Goal: Task Accomplishment & Management: Manage account settings

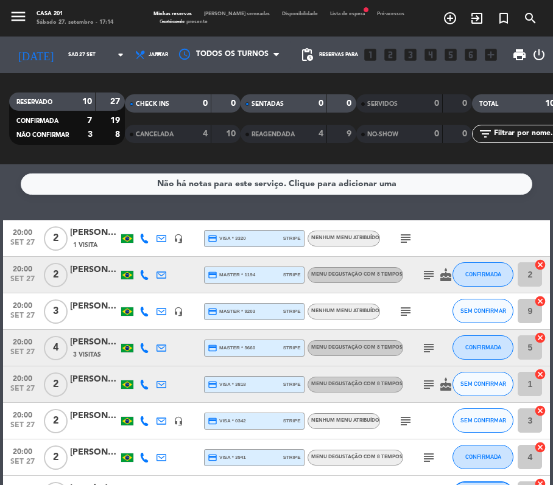
click at [147, 239] on icon at bounding box center [144, 239] width 10 height 10
click at [137, 220] on span "Copiar" at bounding box center [133, 218] width 26 height 13
click at [406, 234] on icon "subject" at bounding box center [405, 238] width 15 height 15
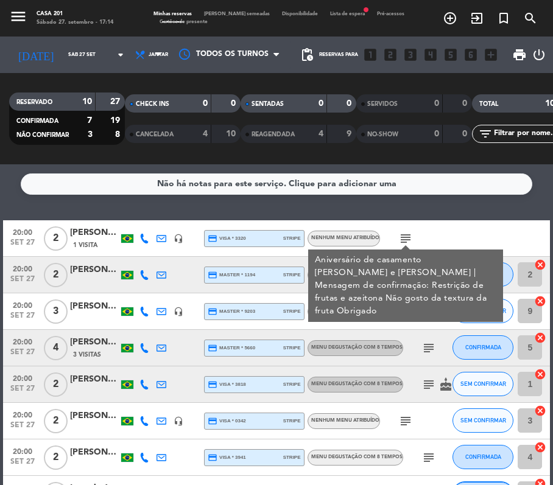
drag, startPoint x: 448, startPoint y: 231, endPoint x: 484, endPoint y: 227, distance: 35.6
click at [484, 227] on div at bounding box center [498, 238] width 33 height 36
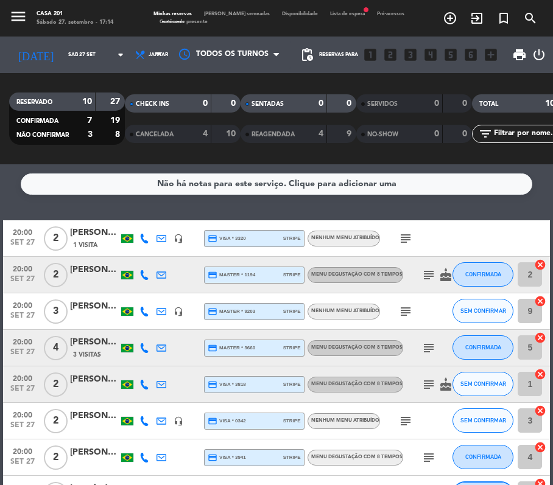
click at [484, 227] on div at bounding box center [498, 238] width 33 height 36
click at [146, 274] on icon at bounding box center [144, 275] width 10 height 10
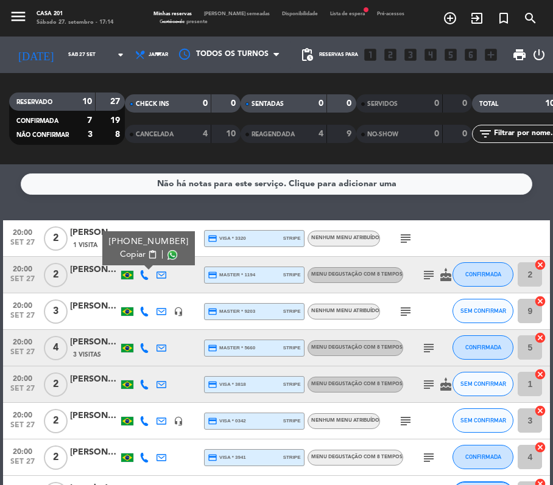
click at [147, 256] on span "content_paste" at bounding box center [151, 254] width 9 height 9
drag, startPoint x: 15, startPoint y: 208, endPoint x: 424, endPoint y: 274, distance: 414.6
click at [424, 274] on icon "subject" at bounding box center [428, 275] width 15 height 15
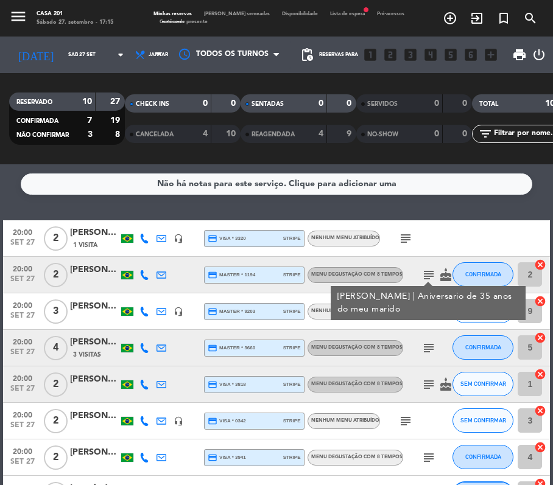
click at [424, 325] on div "subject" at bounding box center [431, 312] width 102 height 36
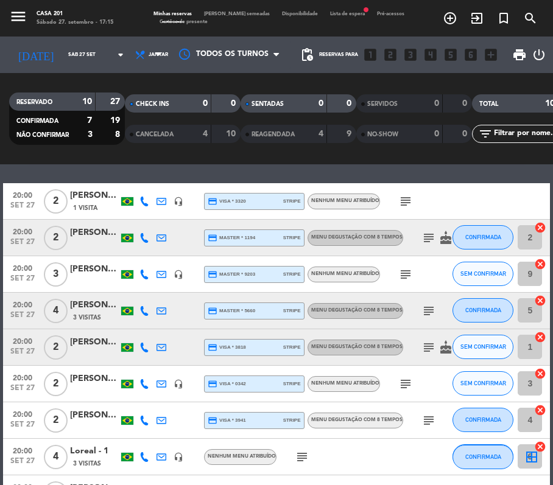
scroll to position [38, 0]
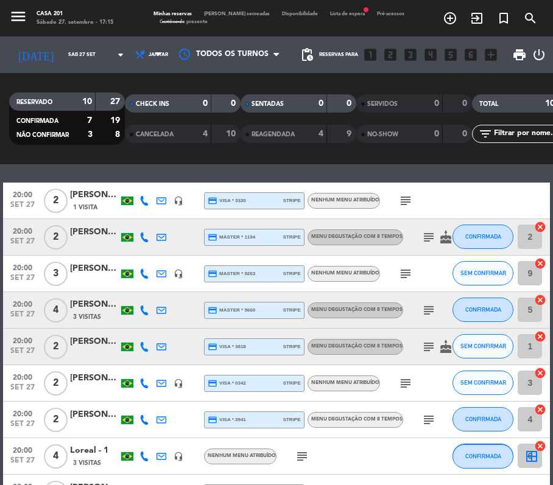
click at [145, 269] on icon at bounding box center [144, 274] width 10 height 10
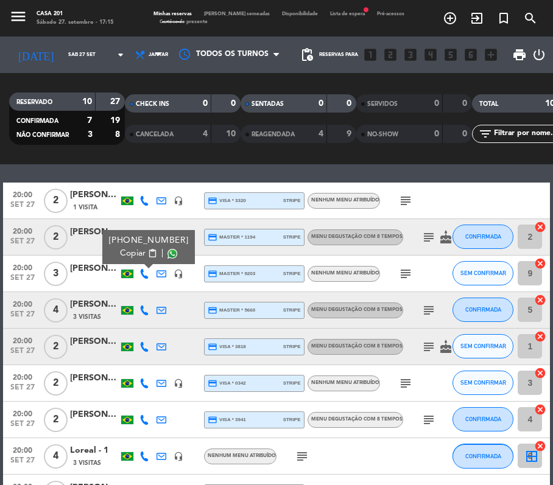
click at [143, 259] on button "Copiar content_paste" at bounding box center [138, 253] width 37 height 13
click at [406, 273] on icon "subject" at bounding box center [405, 274] width 15 height 15
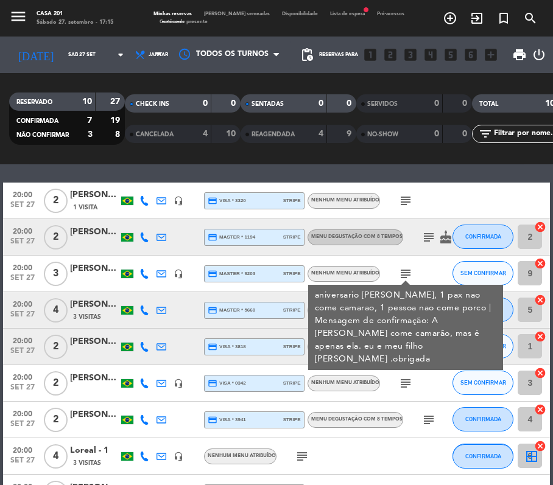
click at [427, 266] on div "subject aniversario [PERSON_NAME], 1 pax nao come camarao, 1 pessoa nao come po…" at bounding box center [431, 274] width 102 height 36
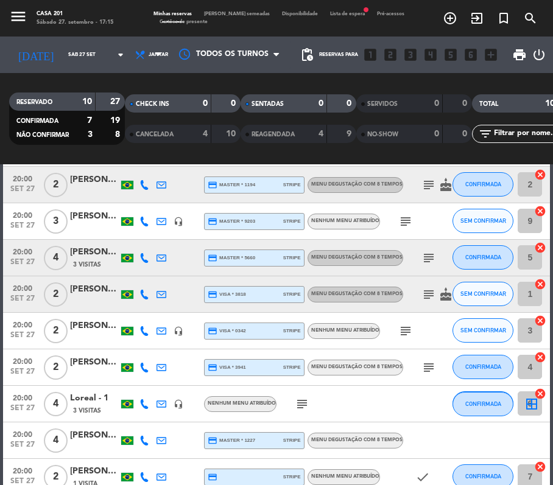
scroll to position [91, 0]
click at [143, 254] on icon at bounding box center [144, 258] width 10 height 10
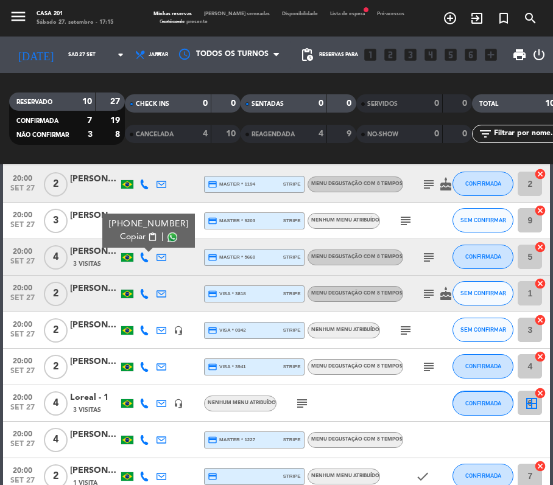
click at [147, 239] on span "content_paste" at bounding box center [151, 237] width 9 height 9
click at [82, 253] on div "[PERSON_NAME]" at bounding box center [94, 252] width 49 height 14
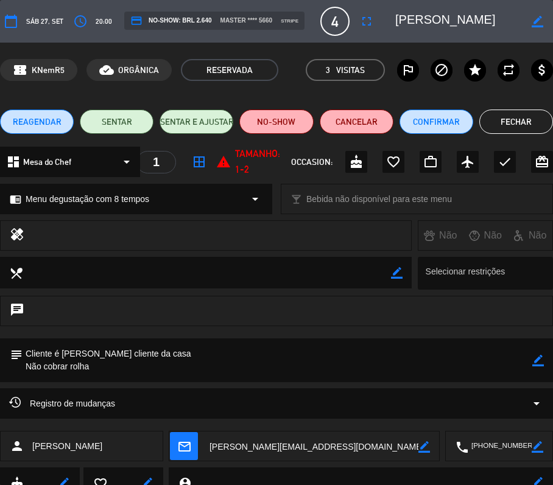
click at [540, 356] on icon "border_color" at bounding box center [538, 361] width 12 height 12
click at [26, 347] on textarea at bounding box center [278, 361] width 510 height 44
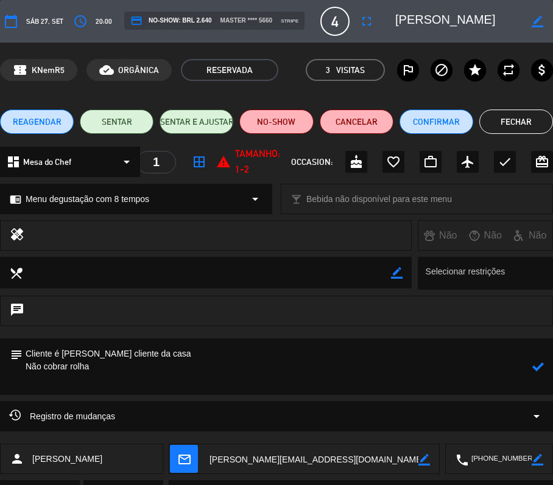
click at [26, 353] on textarea at bounding box center [278, 367] width 510 height 57
type textarea "1 pax sem frango e pato Cliente é [PERSON_NAME] cliente da casa Não cobrar rolha"
click at [537, 364] on icon at bounding box center [538, 367] width 12 height 12
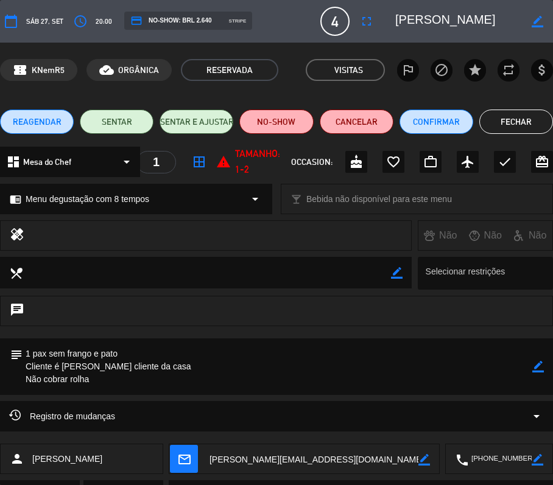
click at [507, 120] on button "Fechar" at bounding box center [516, 122] width 74 height 24
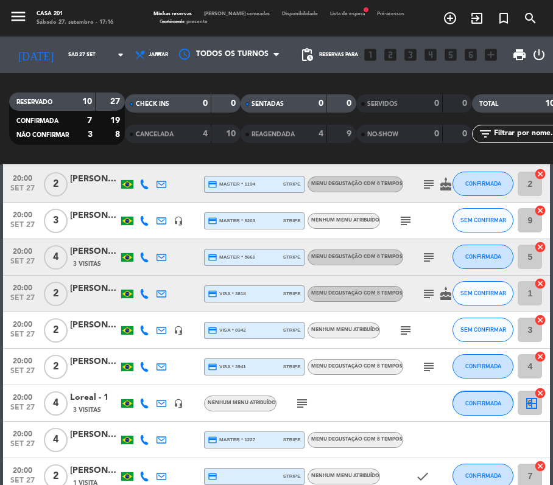
click at [141, 290] on icon at bounding box center [144, 294] width 10 height 10
click at [140, 273] on span "Copiar" at bounding box center [133, 273] width 26 height 13
click at [429, 291] on icon "subject" at bounding box center [428, 294] width 15 height 15
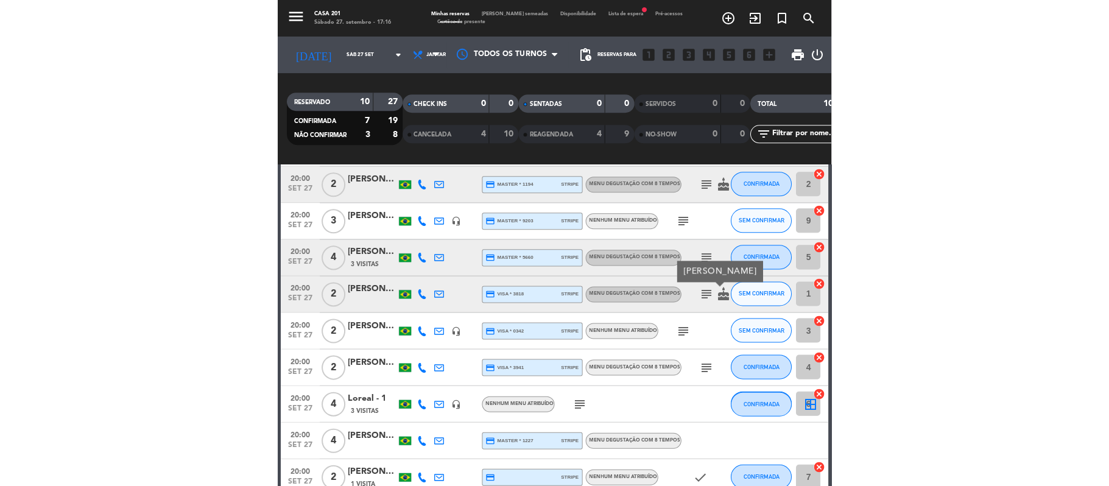
scroll to position [161, 0]
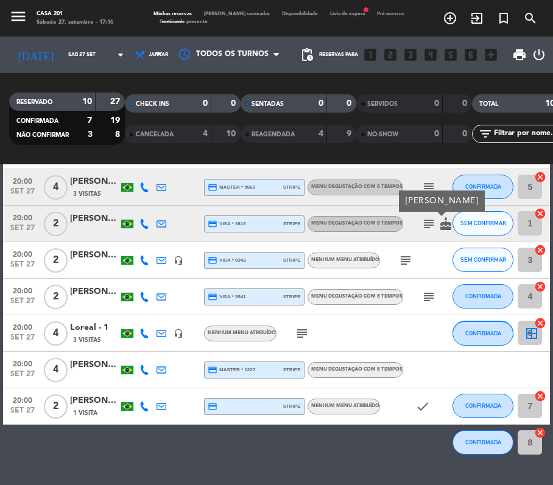
click at [142, 262] on icon at bounding box center [144, 261] width 10 height 10
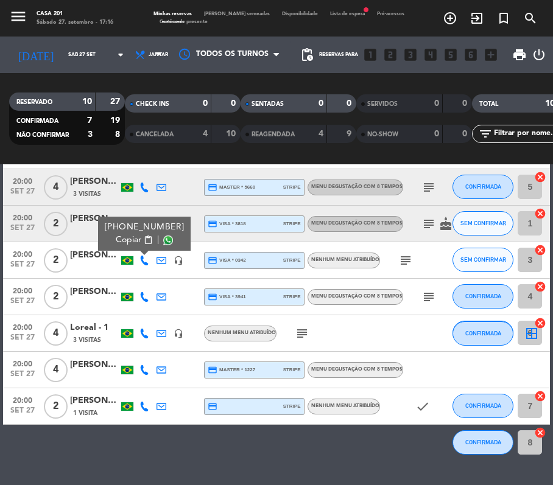
click at [142, 242] on button "Copiar content_paste" at bounding box center [134, 240] width 37 height 13
click at [404, 261] on icon "subject" at bounding box center [405, 260] width 15 height 15
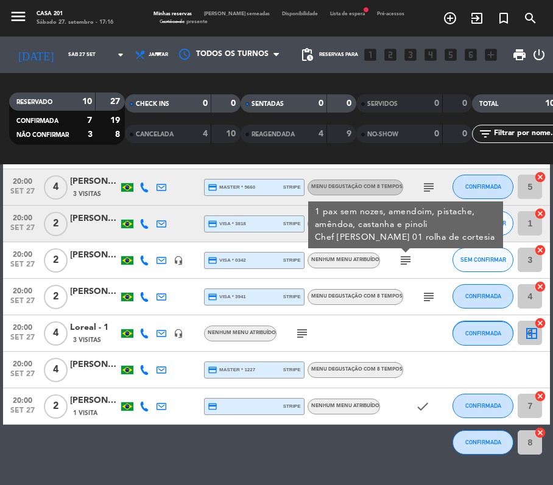
click at [142, 292] on icon at bounding box center [144, 297] width 10 height 10
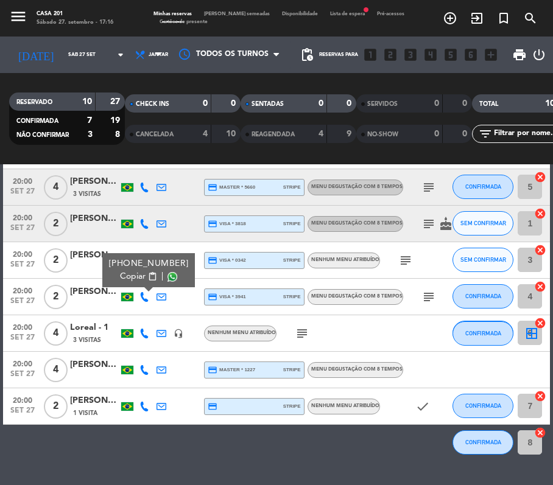
click at [138, 278] on span "Copiar" at bounding box center [133, 276] width 26 height 13
click at [425, 298] on icon "subject" at bounding box center [428, 297] width 15 height 15
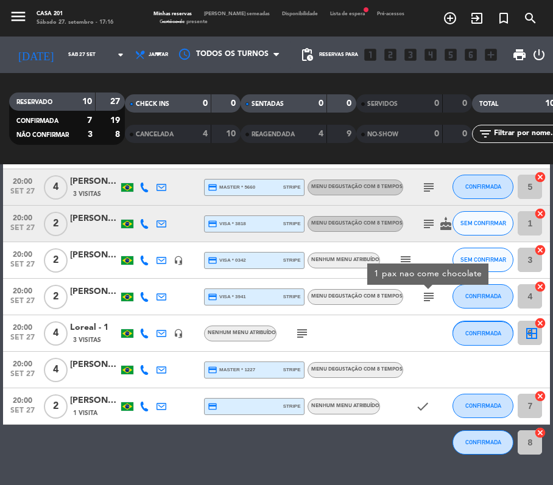
click at [151, 333] on div at bounding box center [144, 334] width 17 height 36
click at [149, 333] on div at bounding box center [144, 334] width 17 height 36
click at [142, 333] on icon at bounding box center [144, 334] width 10 height 10
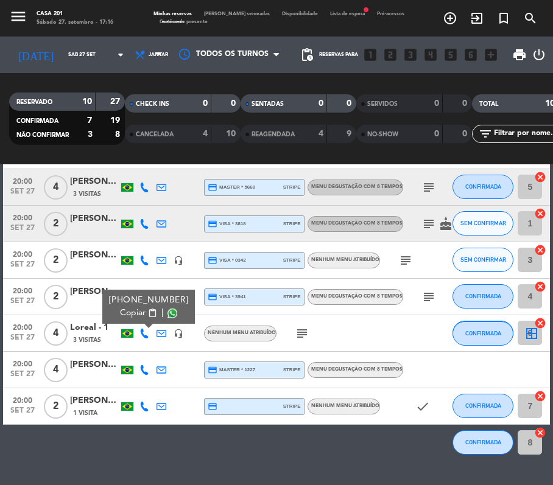
click at [141, 314] on button "Copiar content_paste" at bounding box center [138, 313] width 37 height 13
click at [142, 368] on icon at bounding box center [144, 370] width 10 height 10
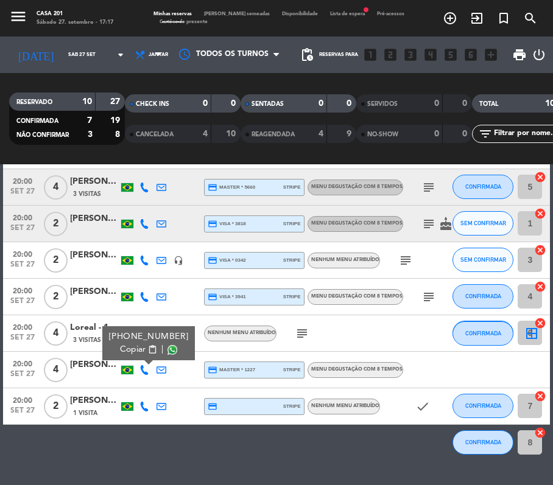
click at [302, 330] on icon "subject" at bounding box center [302, 333] width 15 height 15
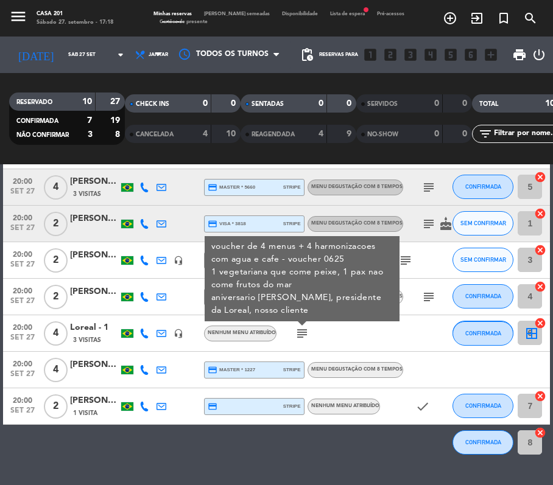
click at [144, 372] on icon at bounding box center [144, 370] width 10 height 10
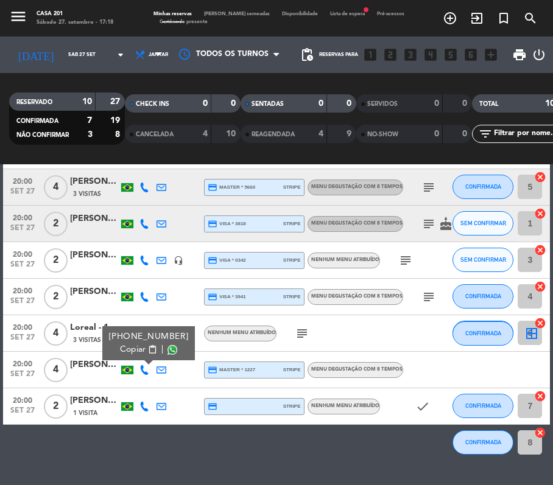
click at [147, 346] on span "content_paste" at bounding box center [151, 349] width 9 height 9
click at [139, 403] on icon at bounding box center [144, 407] width 10 height 10
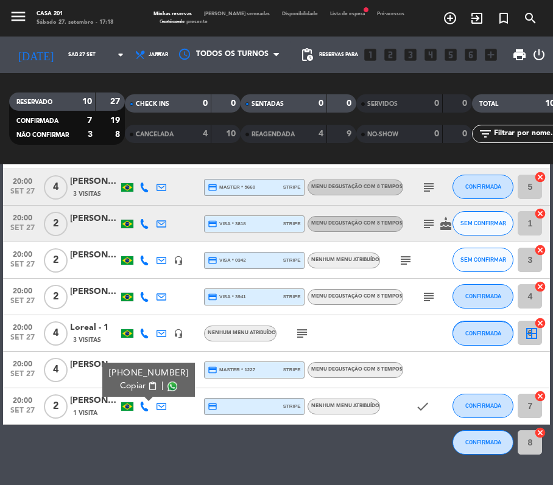
click at [129, 381] on span "Copiar" at bounding box center [133, 386] width 26 height 13
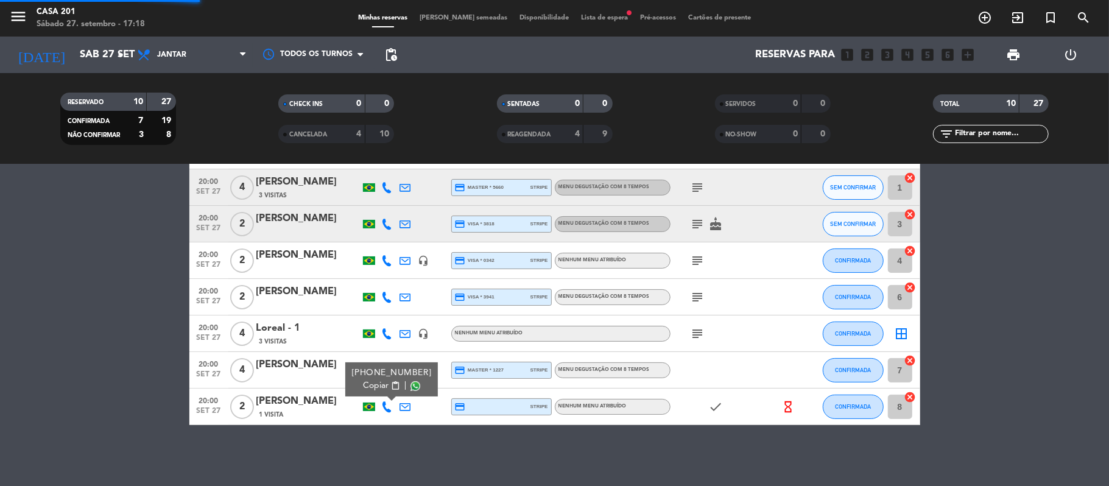
scroll to position [160, 0]
